Goal: Find specific page/section: Find specific page/section

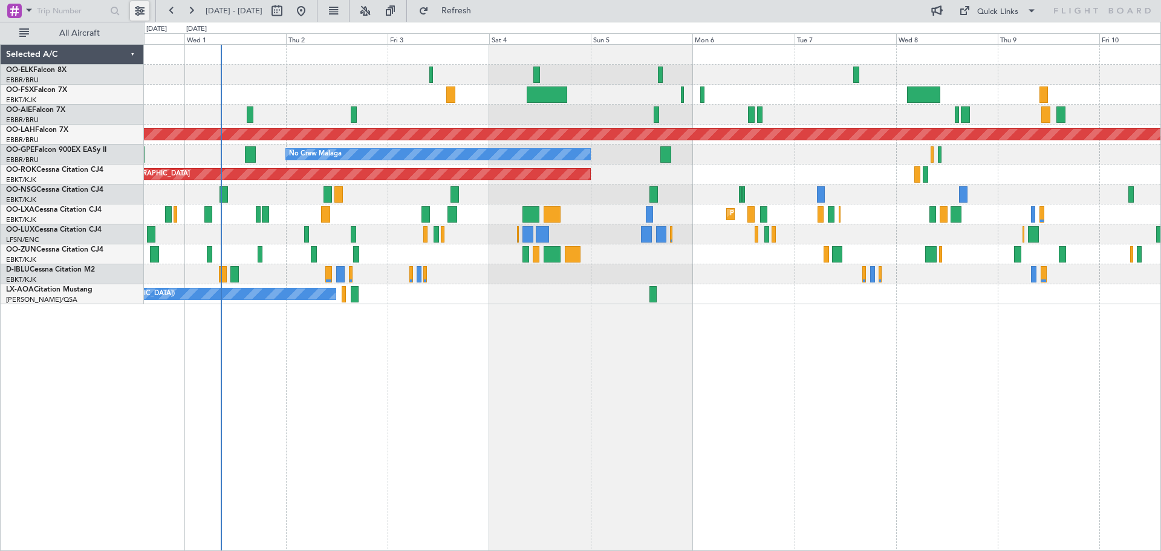
click at [140, 9] on button at bounding box center [139, 10] width 19 height 19
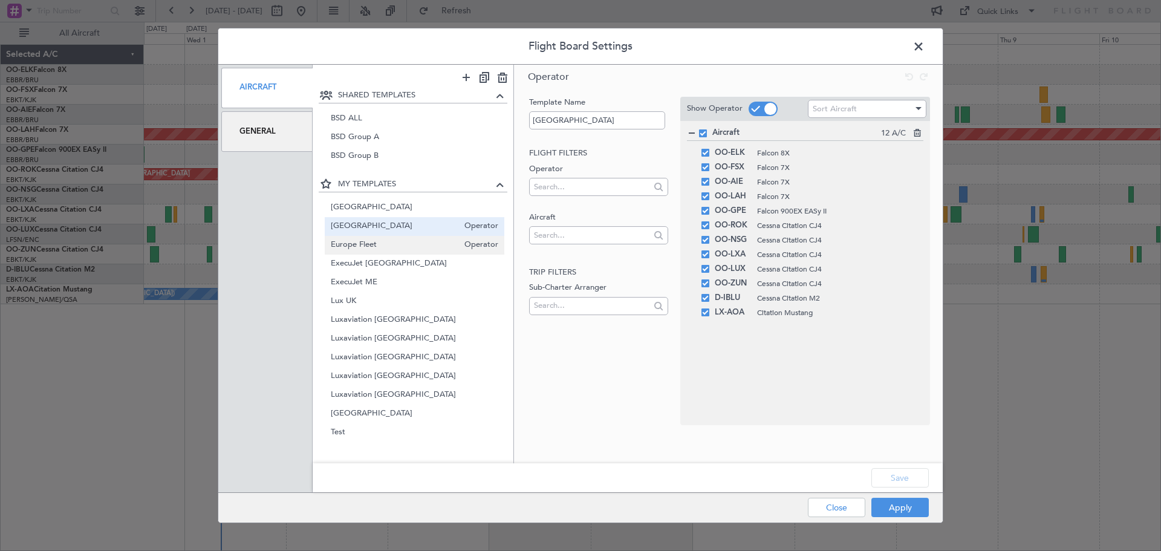
click at [376, 247] on span "Europe Fleet" at bounding box center [395, 245] width 128 height 13
type input "Europe Fleet"
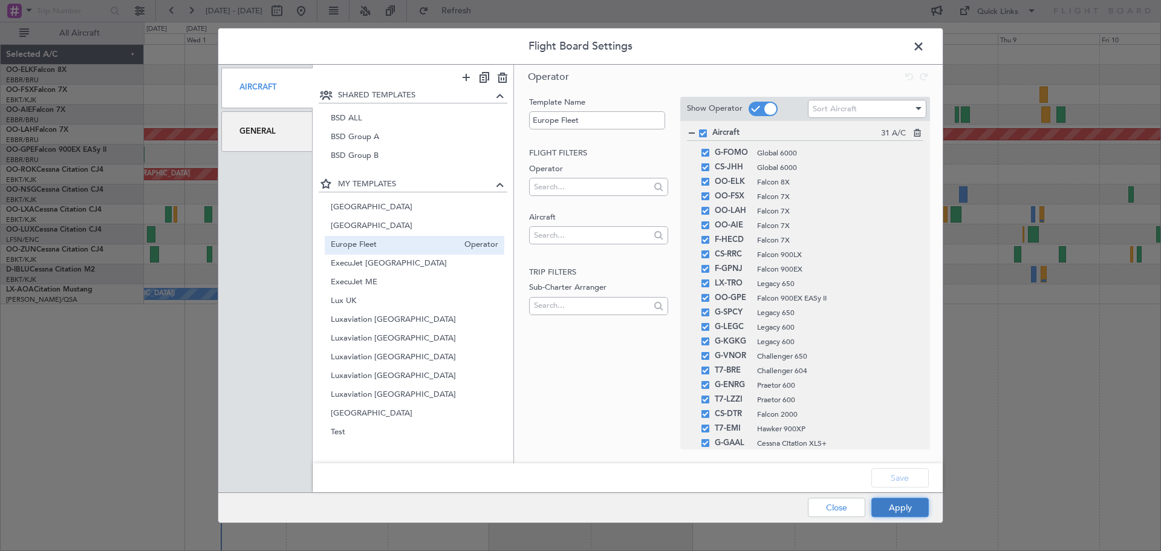
click at [904, 510] on button "Apply" at bounding box center [900, 507] width 57 height 19
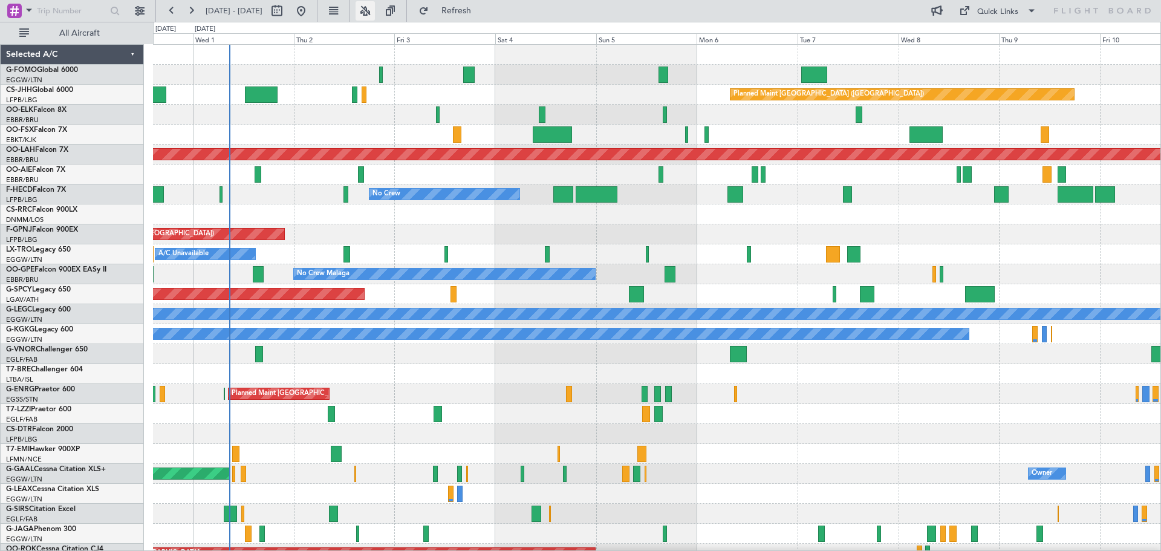
click at [375, 10] on button at bounding box center [365, 10] width 19 height 19
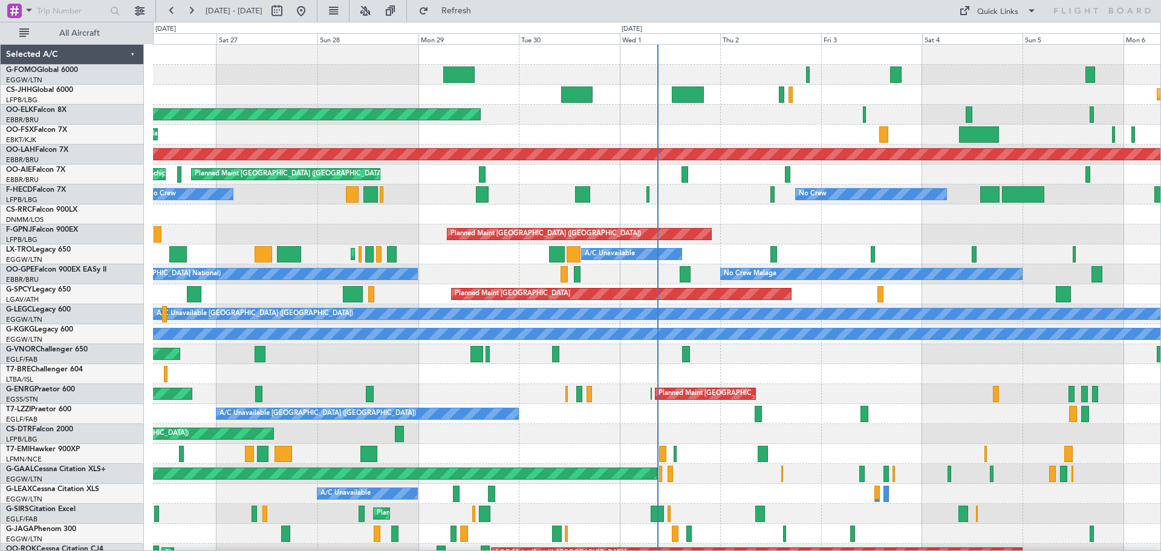
click at [139, 1] on div at bounding box center [77, 11] width 155 height 22
click at [139, 6] on button at bounding box center [139, 10] width 19 height 19
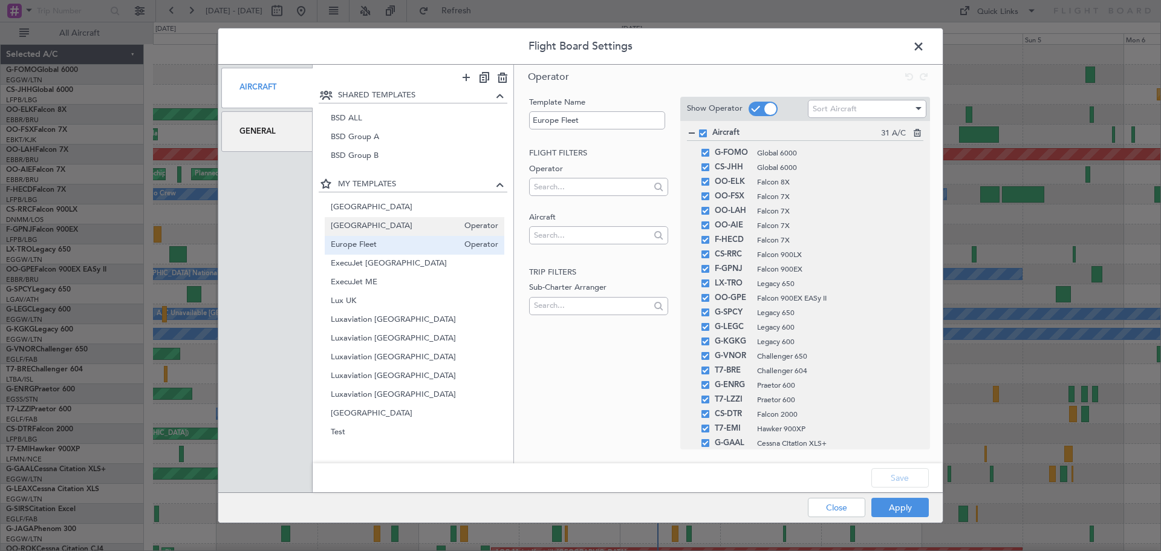
click at [364, 223] on span "[GEOGRAPHIC_DATA]" at bounding box center [395, 226] width 128 height 13
type input "[GEOGRAPHIC_DATA]"
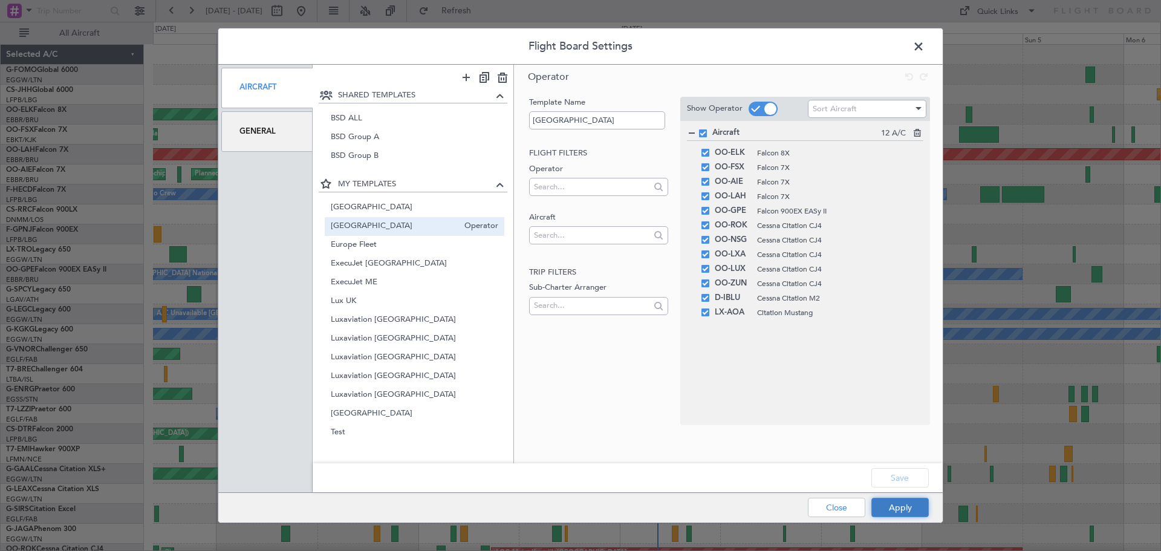
click at [912, 506] on button "Apply" at bounding box center [900, 507] width 57 height 19
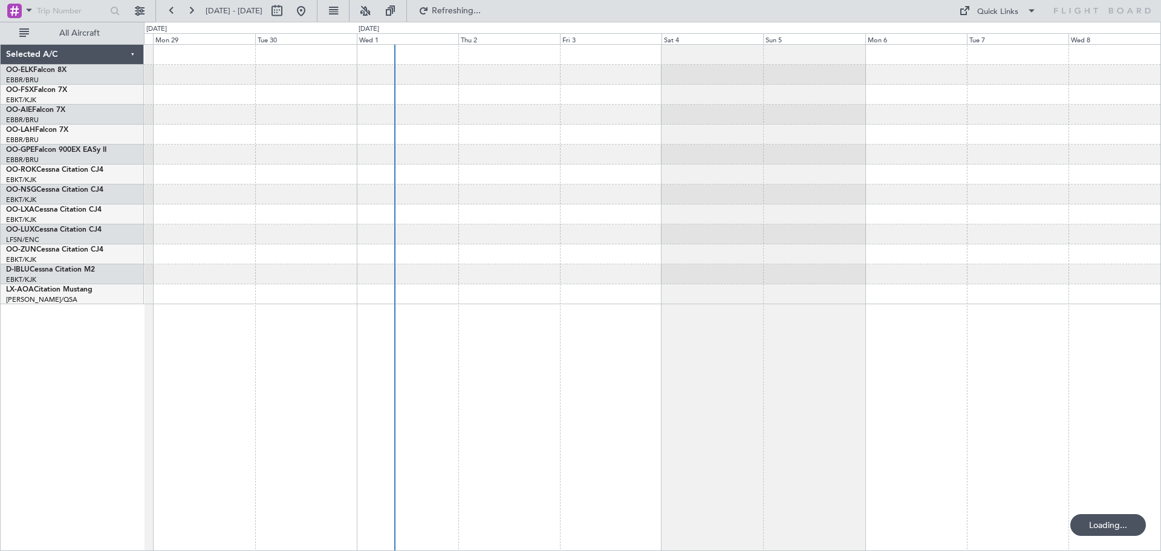
click at [537, 221] on div at bounding box center [652, 175] width 1017 height 260
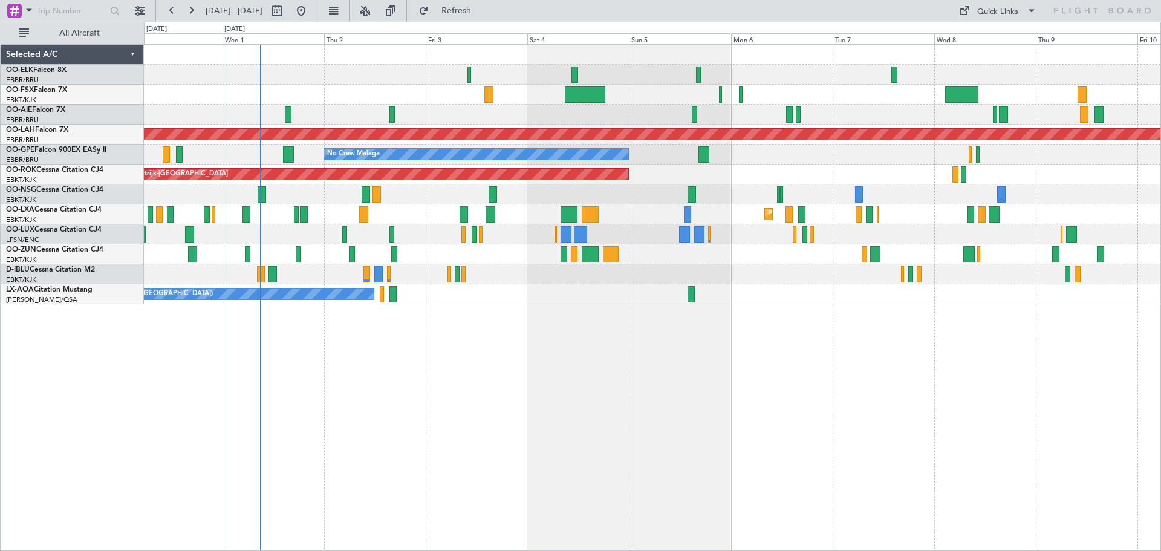
click at [714, 261] on div "Planned Maint Kortrijk-[GEOGRAPHIC_DATA] Planned Maint [GEOGRAPHIC_DATA] ([GEOG…" at bounding box center [652, 175] width 1017 height 260
click at [375, 7] on button at bounding box center [365, 10] width 19 height 19
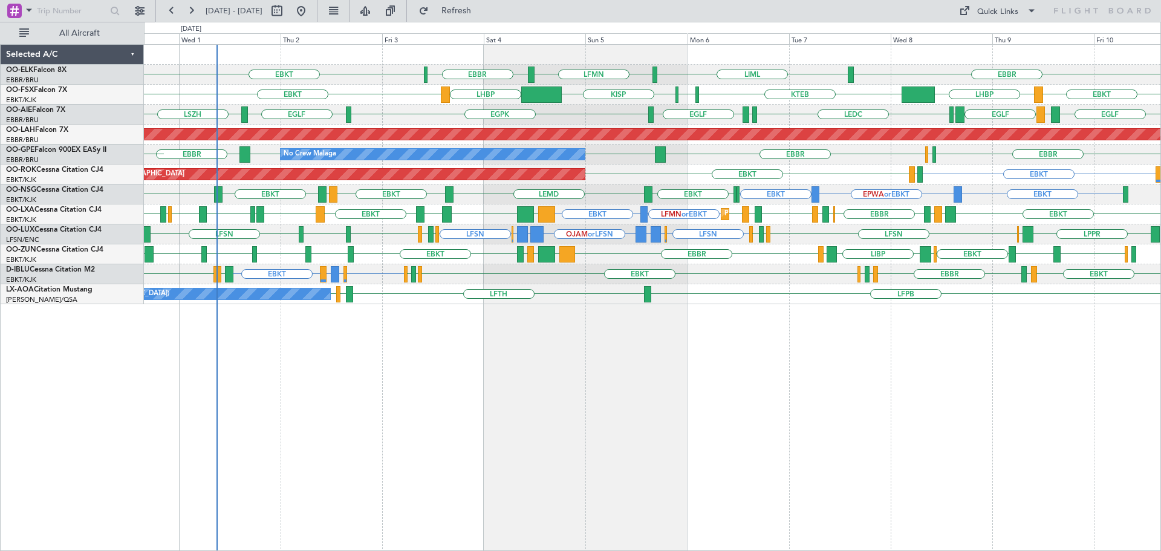
click at [740, 171] on div "EBBR LIML LFMN [GEOGRAPHIC_DATA] EBKT Planned Maint [GEOGRAPHIC_DATA]-[GEOGRAPH…" at bounding box center [652, 175] width 1017 height 260
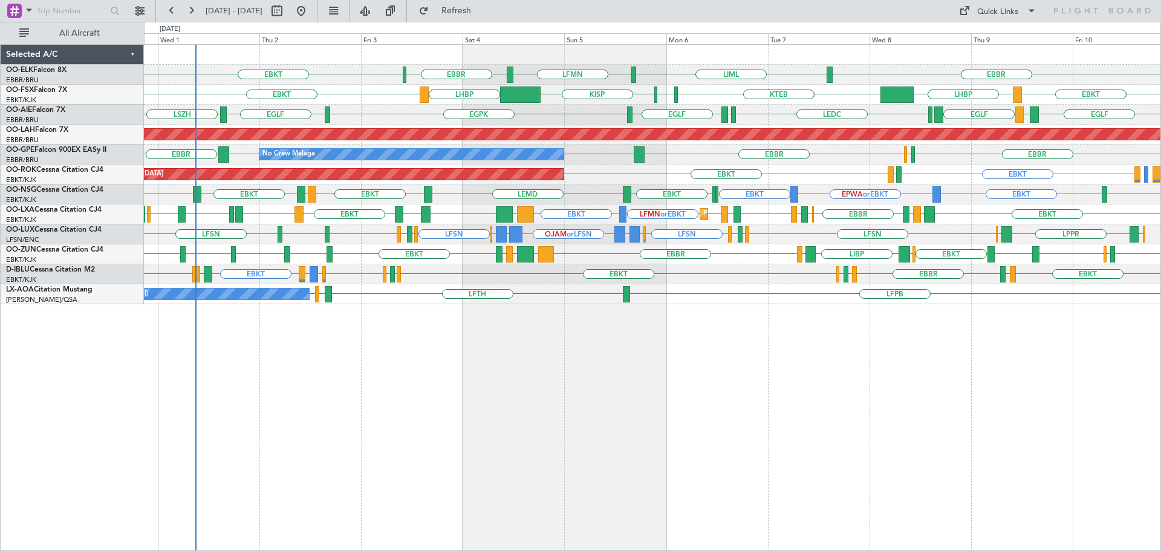
click at [583, 183] on div "AOG Maint Kortrijk-[GEOGRAPHIC_DATA] EBKT LFBD EBKT" at bounding box center [652, 175] width 1017 height 20
click at [482, 13] on span "Refresh" at bounding box center [456, 11] width 51 height 8
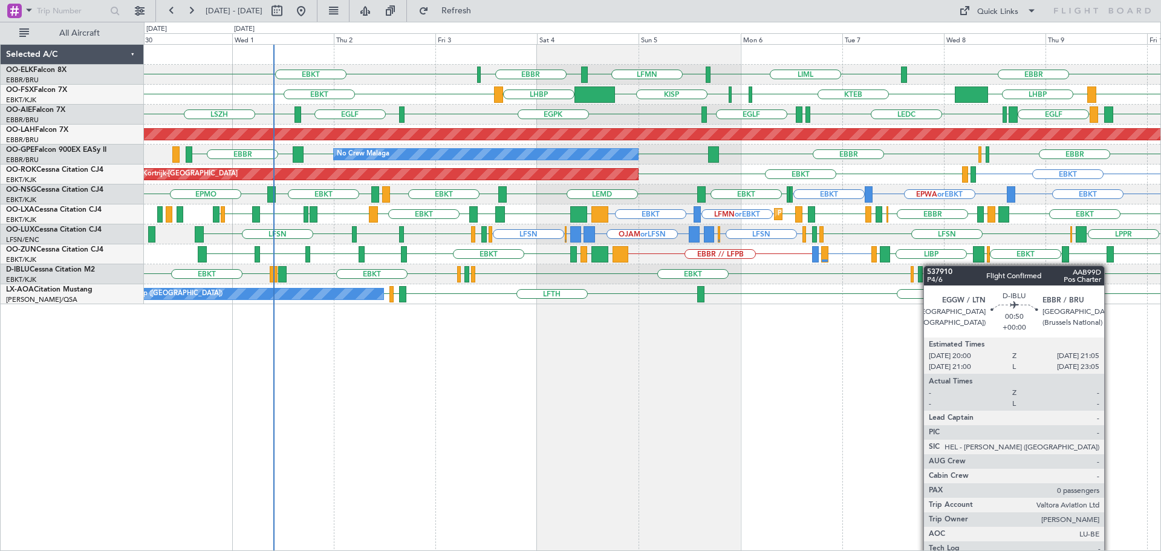
click at [930, 266] on div "EBBR LIML LFMN [GEOGRAPHIC_DATA] EBKT Planned Maint [GEOGRAPHIC_DATA]-[GEOGRAPH…" at bounding box center [652, 175] width 1017 height 260
